Goal: Information Seeking & Learning: Understand process/instructions

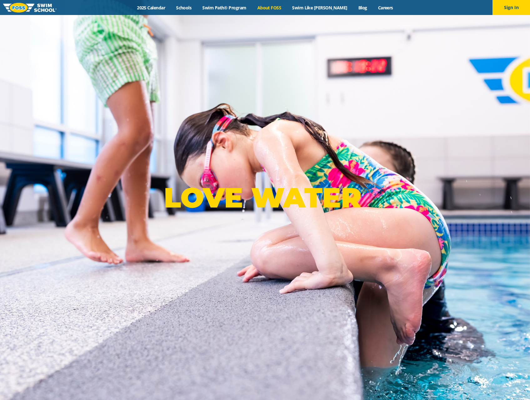
click at [266, 9] on link "About FOSS" at bounding box center [269, 8] width 35 height 6
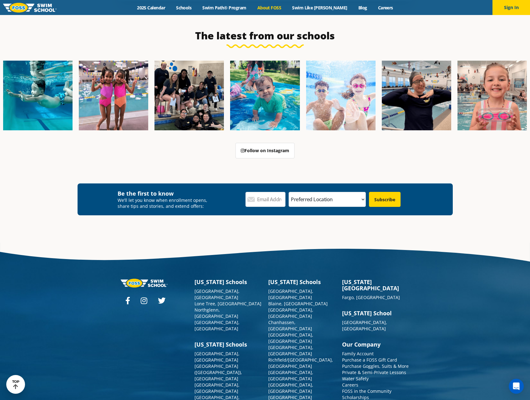
scroll to position [1624, 0]
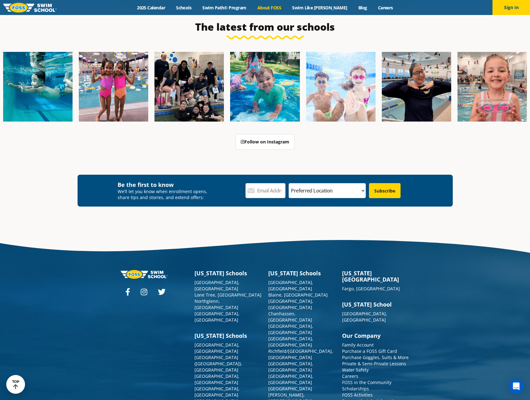
click at [395, 400] on link "Policies, Terms, and Conditions" at bounding box center [375, 407] width 66 height 6
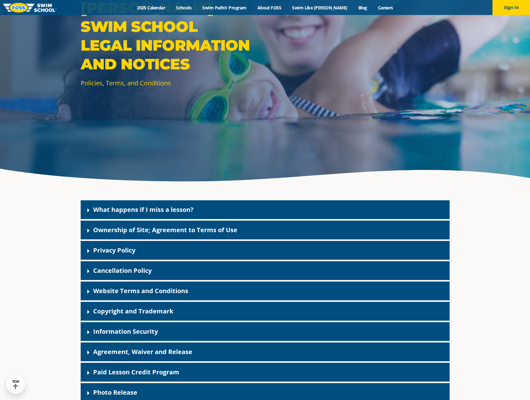
scroll to position [100, 0]
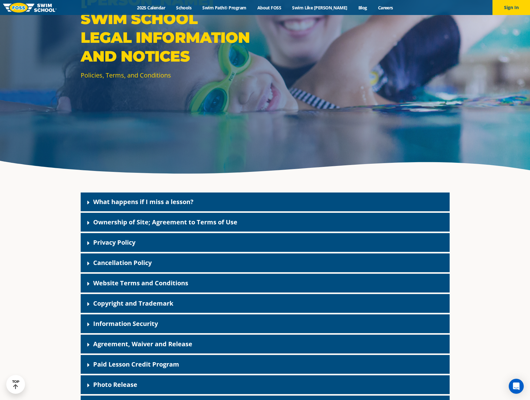
click at [120, 196] on div "What happens if I miss a lesson?" at bounding box center [265, 201] width 369 height 19
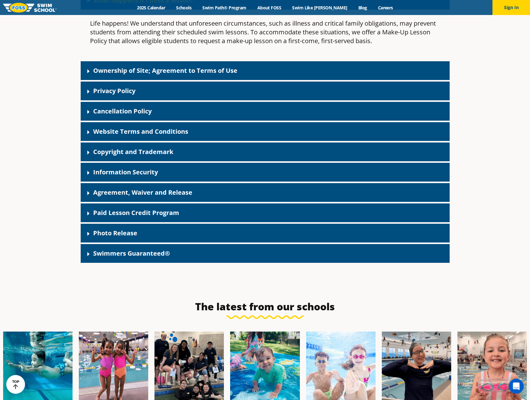
scroll to position [305, 0]
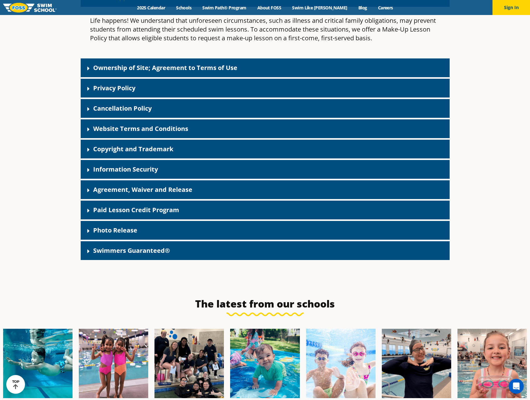
click at [98, 207] on link "Paid Lesson Credit Program" at bounding box center [136, 210] width 86 height 8
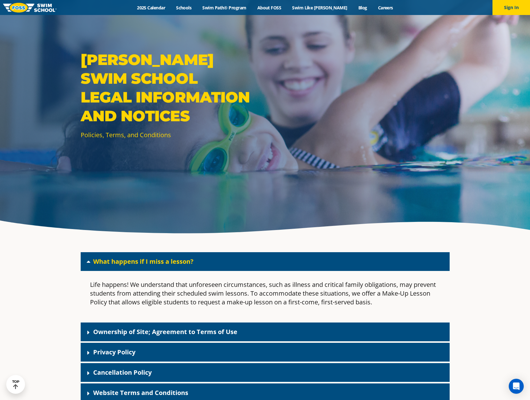
scroll to position [0, 0]
